Goal: Task Accomplishment & Management: Use online tool/utility

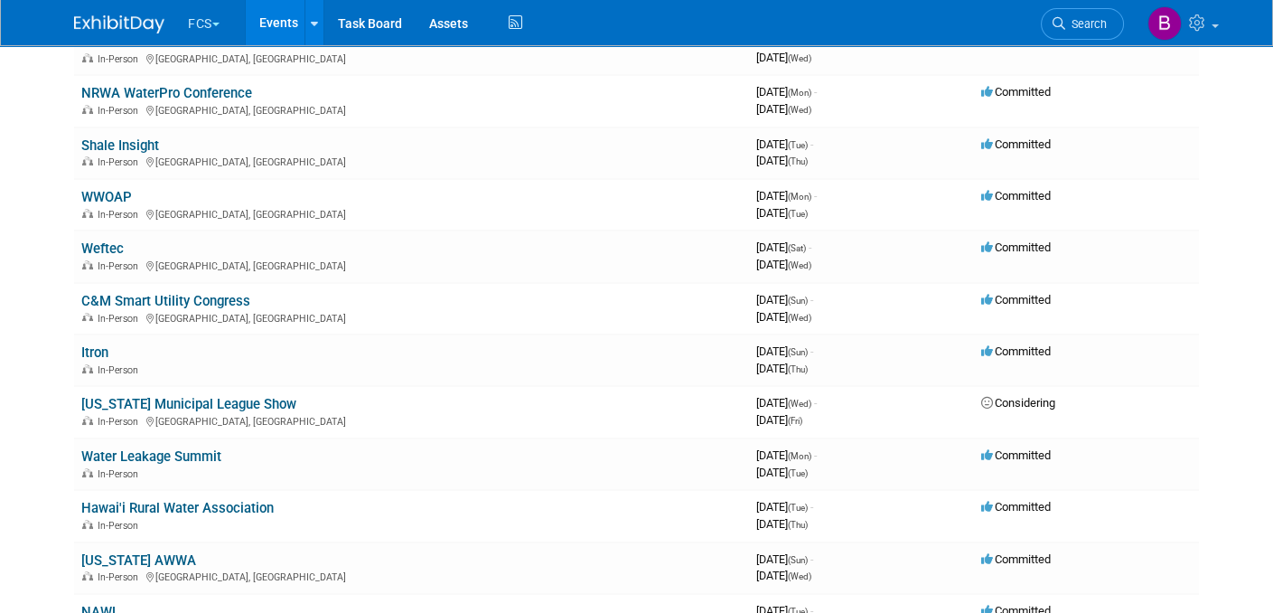
scroll to position [542, 0]
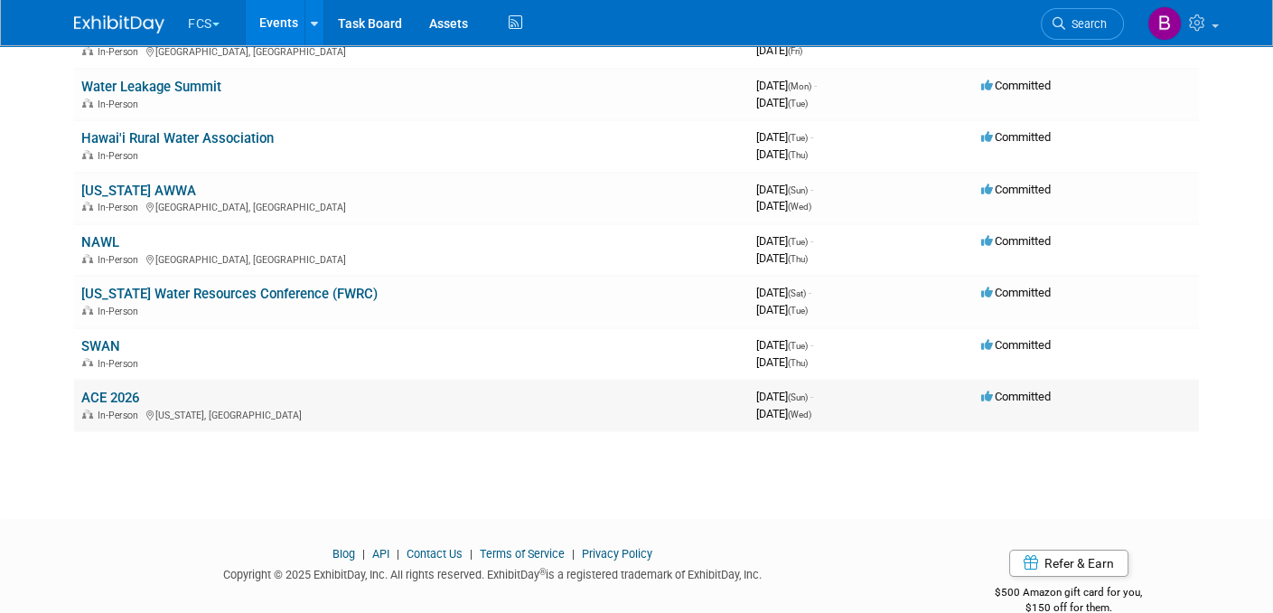
click at [113, 390] on link "ACE 2026" at bounding box center [110, 398] width 58 height 16
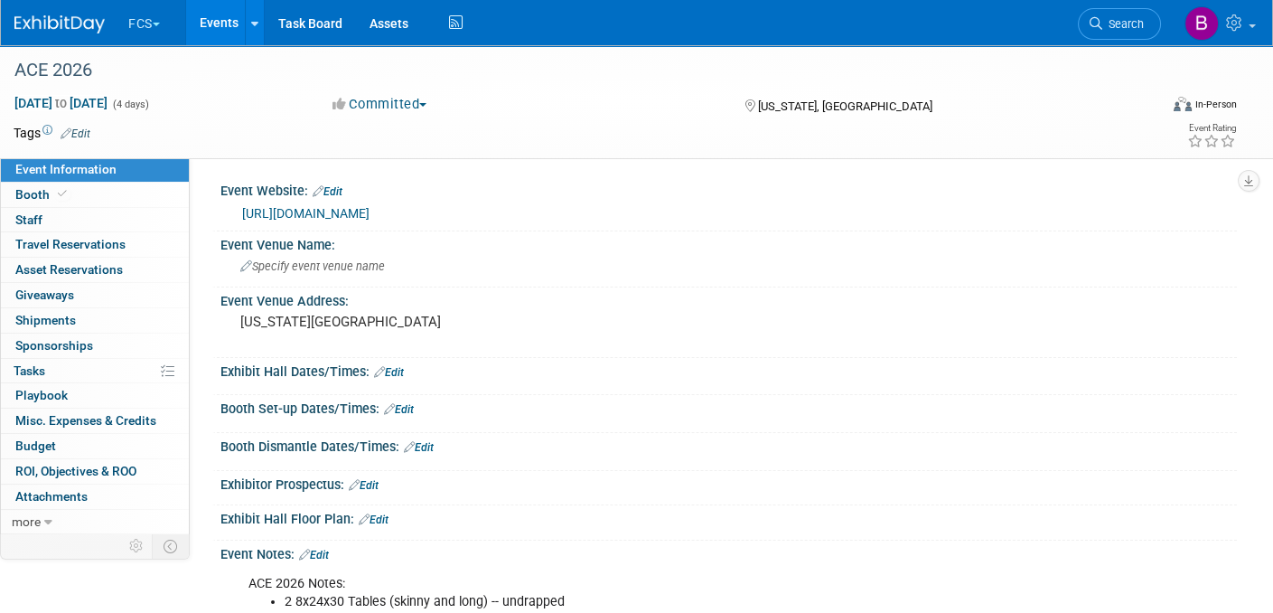
click at [325, 213] on link "https://ace.awwa.org/" at bounding box center [305, 213] width 127 height 14
click at [47, 12] on link at bounding box center [70, 15] width 112 height 14
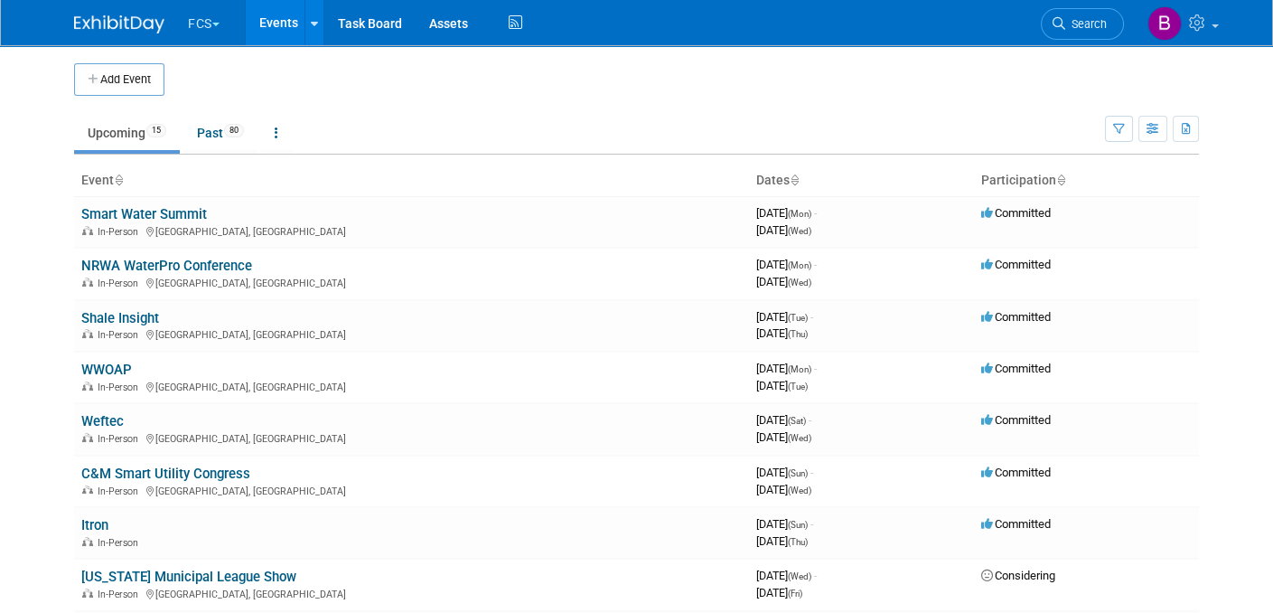
click at [794, 175] on icon at bounding box center [794, 181] width 9 height 12
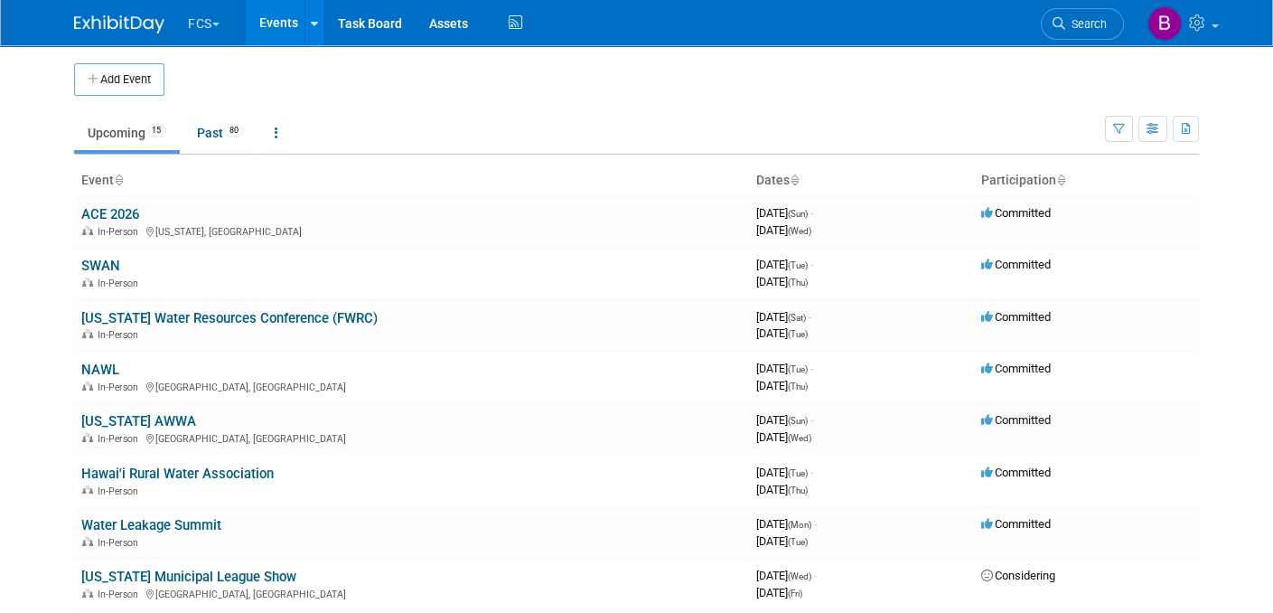
drag, startPoint x: 0, startPoint y: 0, endPoint x: 794, endPoint y: 174, distance: 812.5
click at [794, 175] on icon at bounding box center [794, 181] width 9 height 12
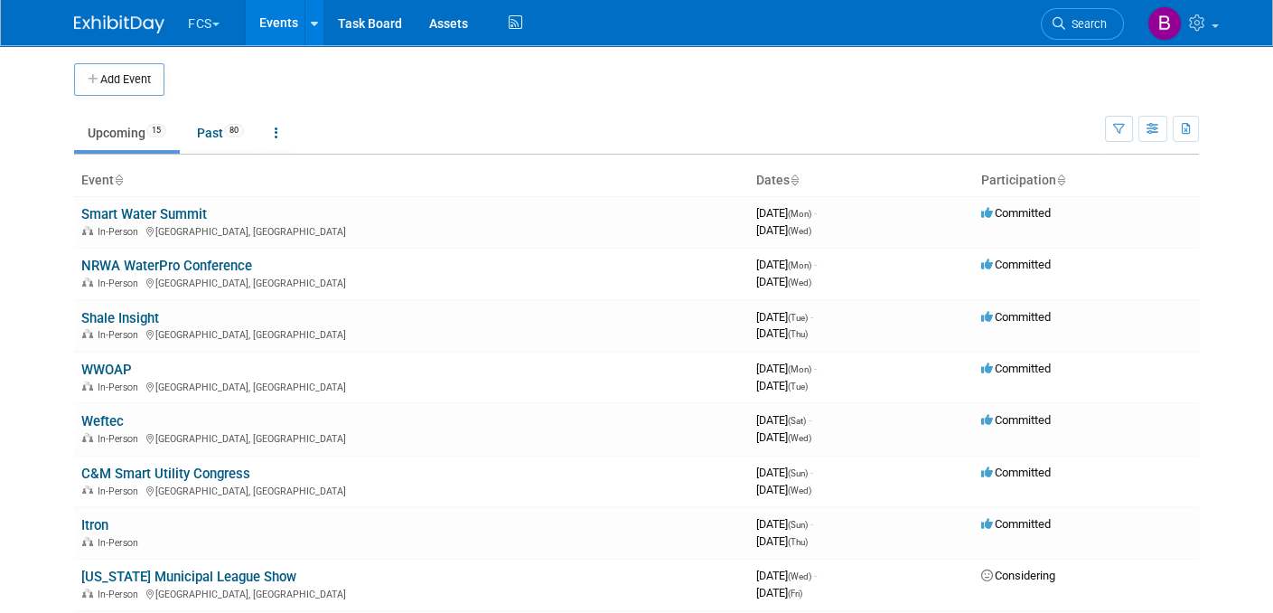
click at [1007, 99] on td "Upcoming 15 Past 80 All Events 95 Past and Upcoming Grouped Annually Events gro…" at bounding box center [589, 125] width 1031 height 59
click at [1188, 124] on icon "button" at bounding box center [1187, 130] width 10 height 12
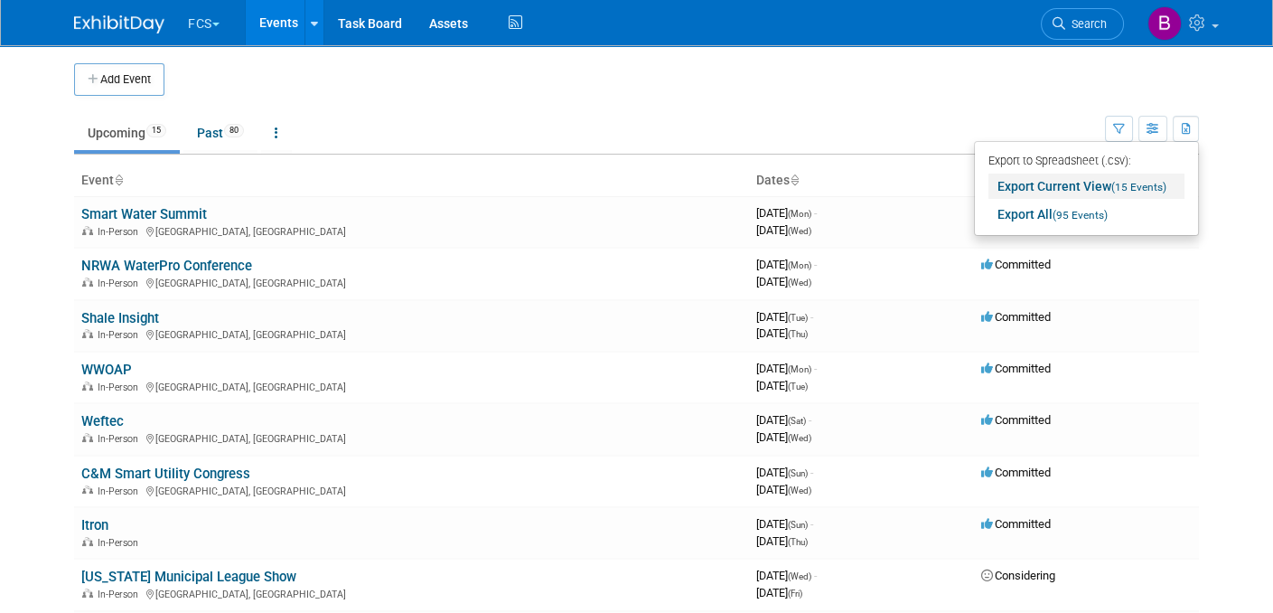
click at [1107, 179] on link "Export Current View (15 Events)" at bounding box center [1087, 186] width 196 height 25
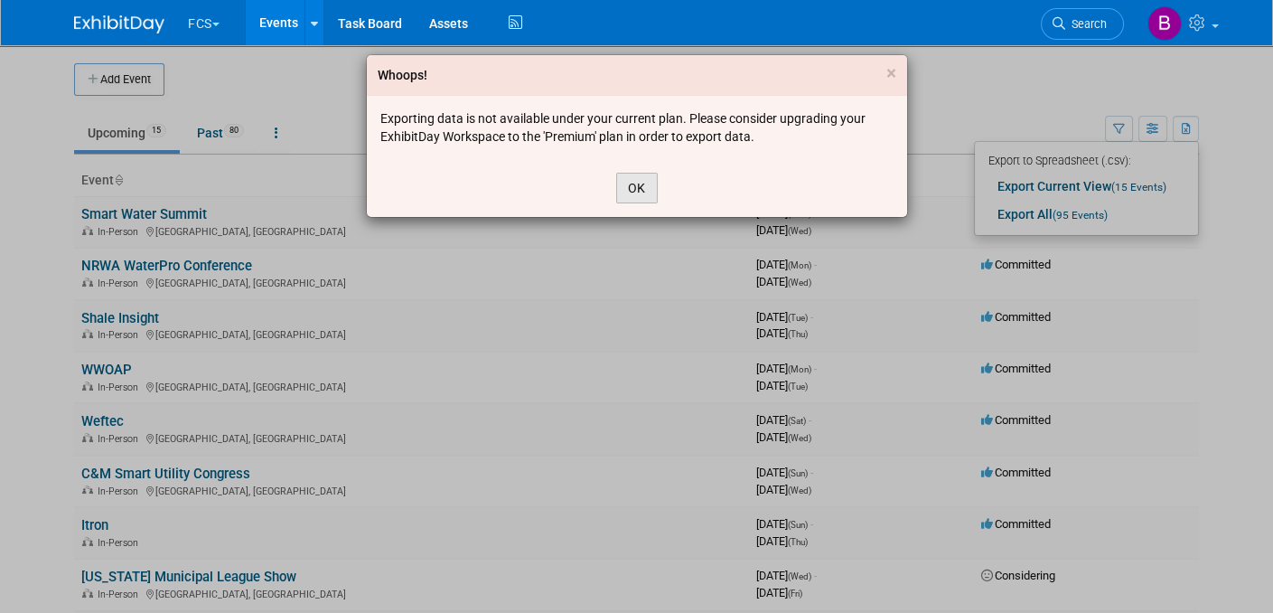
click at [625, 185] on button "OK" at bounding box center [637, 188] width 42 height 31
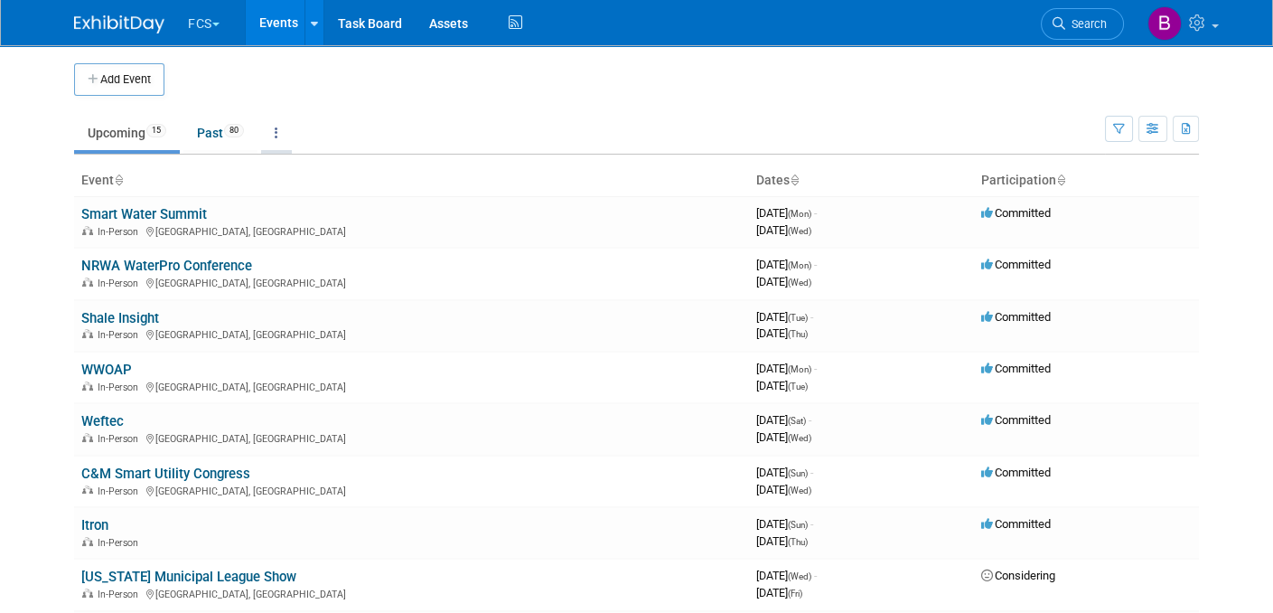
click at [271, 132] on link at bounding box center [276, 133] width 31 height 34
click at [393, 104] on td "Upcoming 15 Past 80 All Events 95 Past and Upcoming Grouped Annually Events gro…" at bounding box center [589, 125] width 1031 height 59
click at [1183, 124] on icon "button" at bounding box center [1187, 130] width 10 height 12
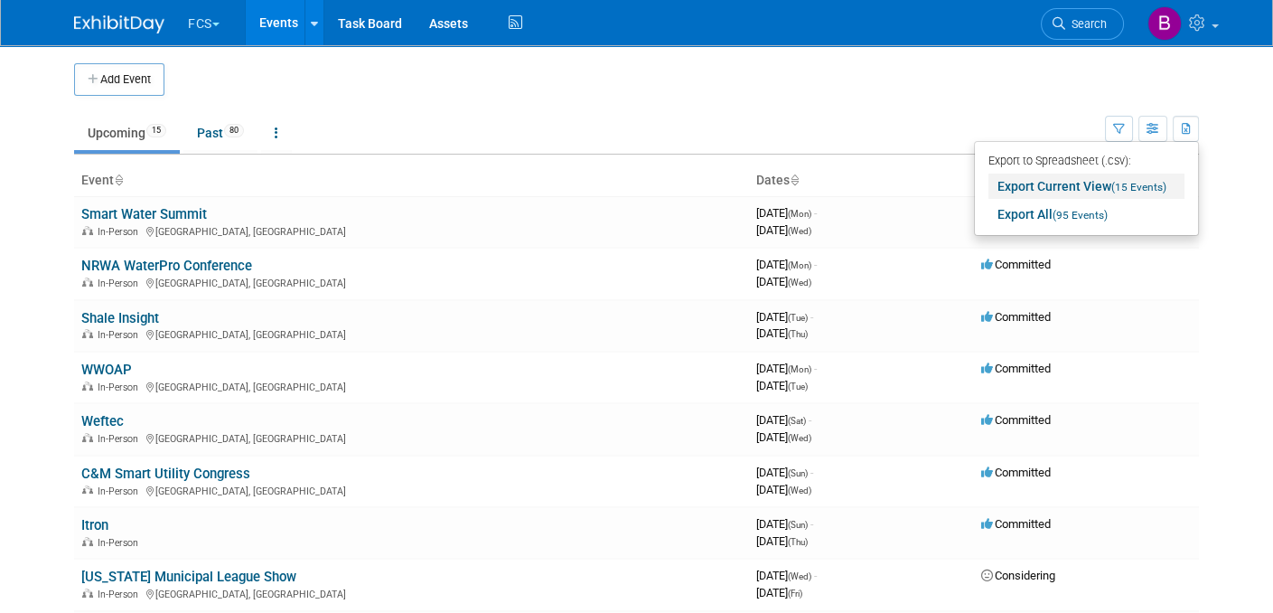
click at [1139, 182] on span "(15 Events)" at bounding box center [1139, 187] width 55 height 13
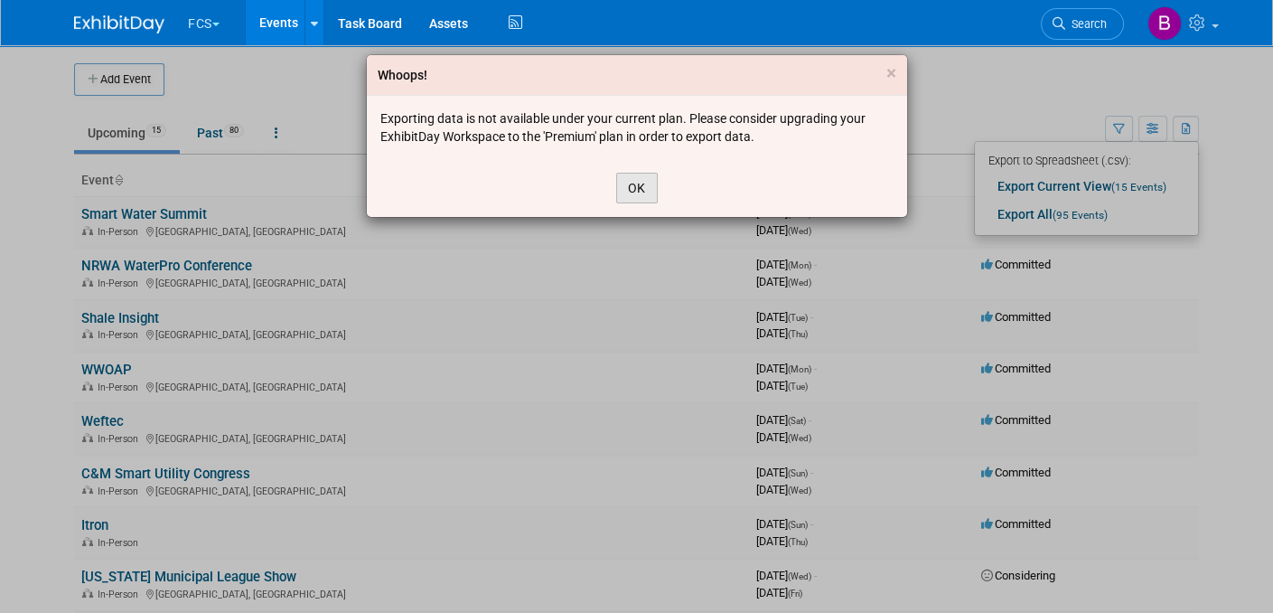
click at [643, 187] on button "OK" at bounding box center [637, 188] width 42 height 31
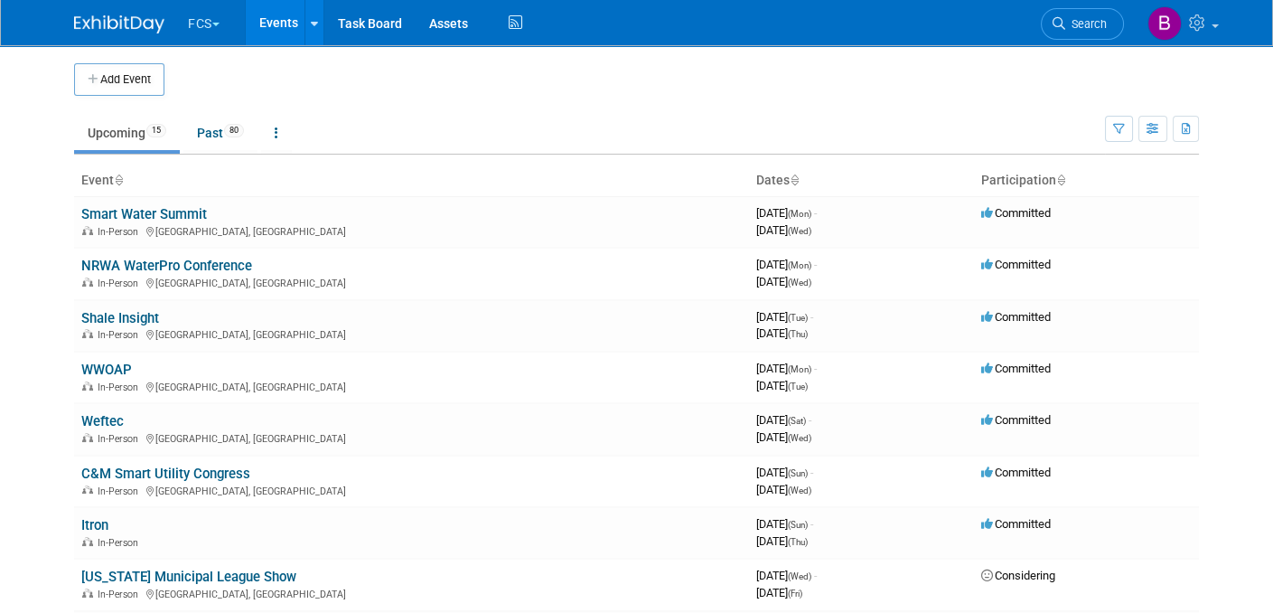
click at [687, 68] on td at bounding box center [654, 79] width 981 height 33
